Goal: Submit feedback/report problem

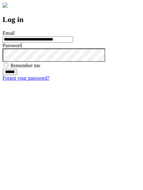
type input "**********"
click at [17, 75] on input "******" at bounding box center [10, 72] width 15 height 6
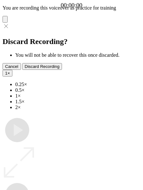
type input "**********"
